Goal: Task Accomplishment & Management: Manage account settings

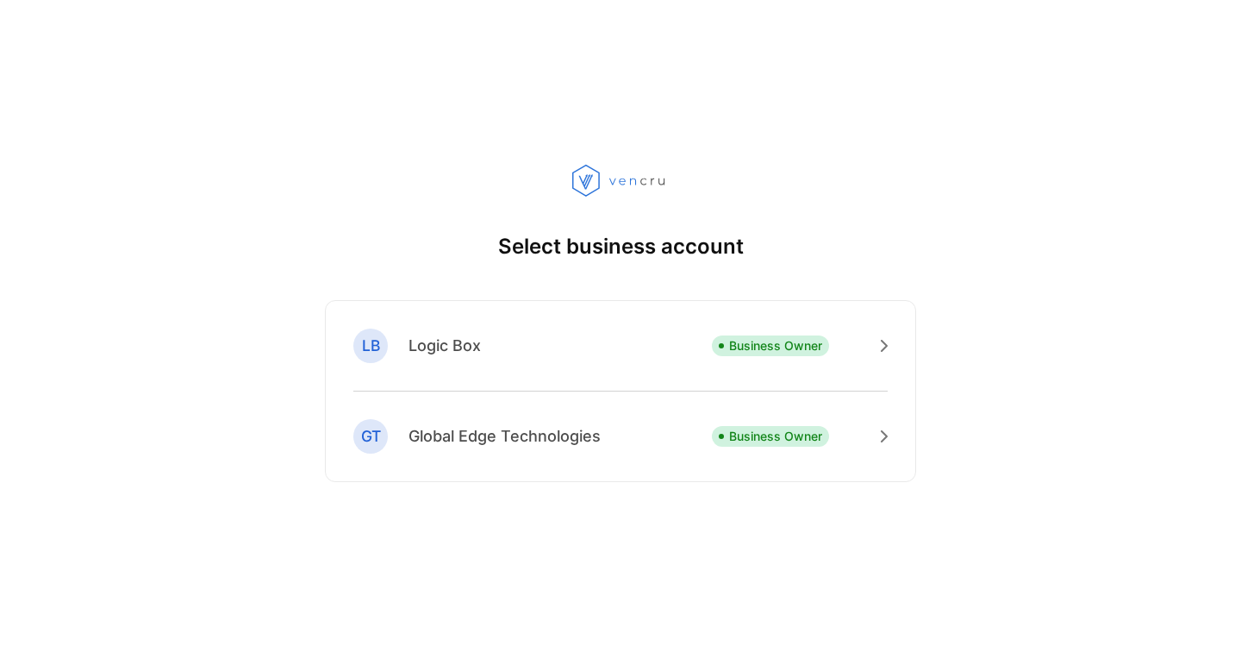
click at [477, 434] on p "Global Edge Technologies" at bounding box center [505, 435] width 192 height 23
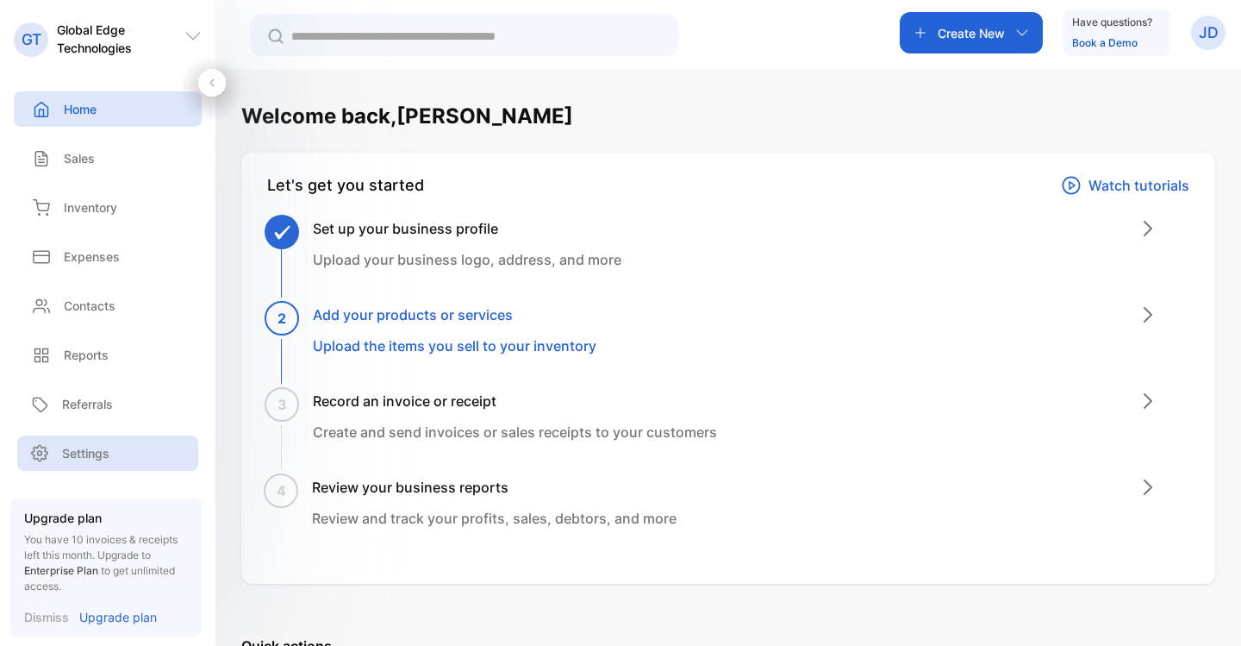
click at [60, 464] on div "Settings" at bounding box center [107, 452] width 181 height 35
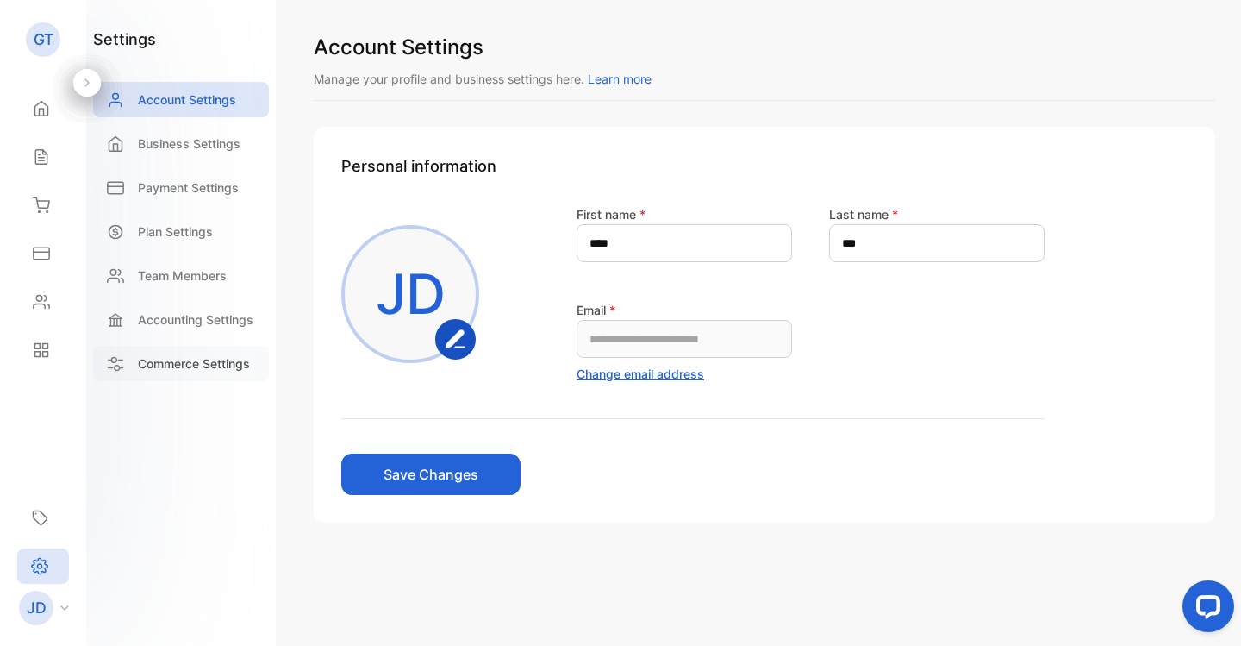
click at [183, 361] on p "Commerce Settings" at bounding box center [194, 363] width 112 height 18
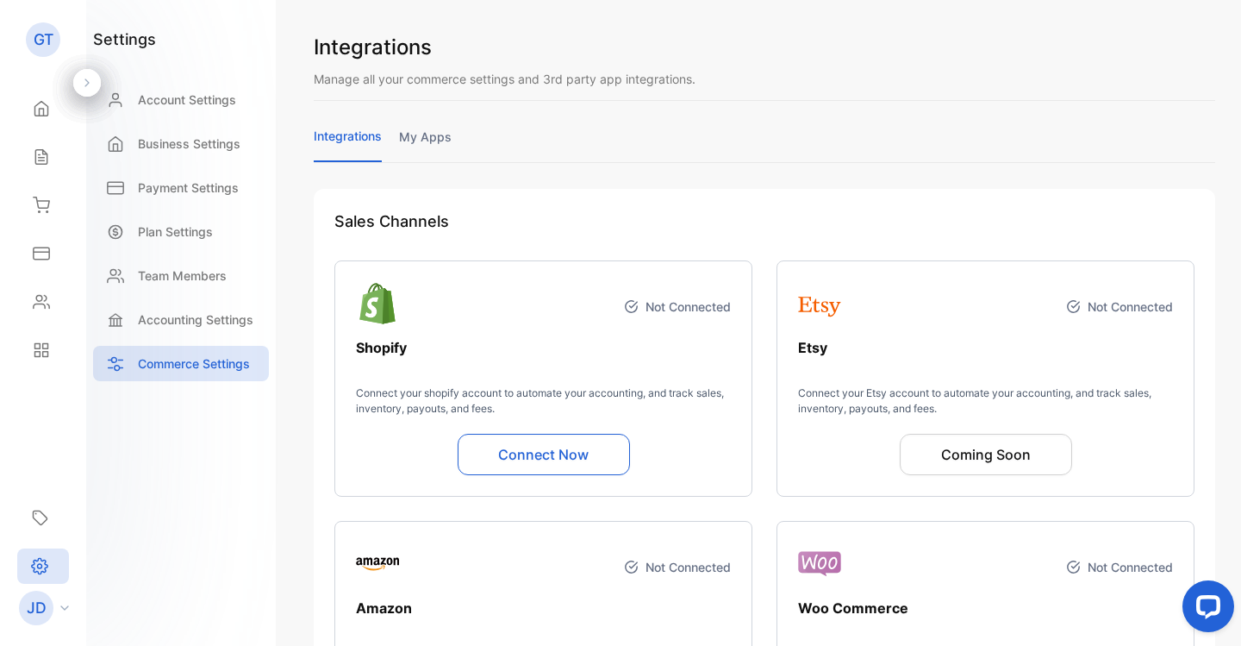
click at [406, 139] on link "my apps" at bounding box center [425, 145] width 53 height 34
